Goal: Communication & Community: Ask a question

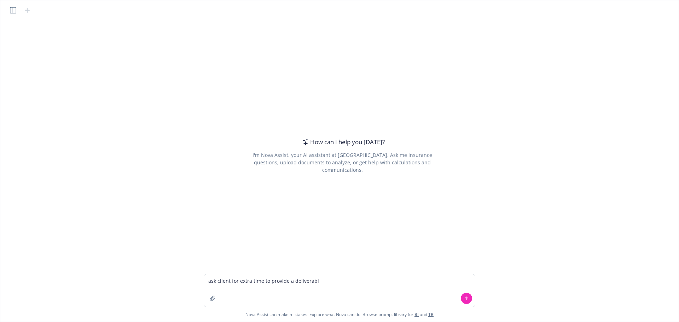
type textarea "ask client for extra time to provide a deliverable"
